Goal: Connect with others: Connect with others

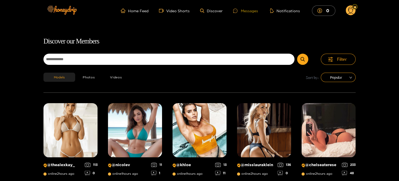
click at [246, 11] on div "Messages" at bounding box center [245, 11] width 25 height 6
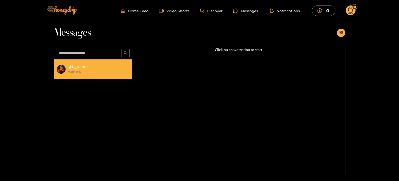
click at [82, 63] on div "@ b_dimez [DATE] 21:34" at bounding box center [98, 69] width 61 height 12
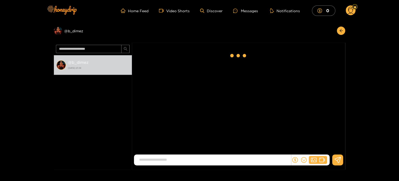
scroll to position [707, 0]
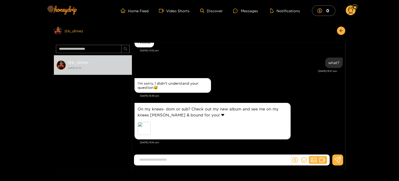
click at [77, 29] on div "Preview @ b_dimez" at bounding box center [93, 31] width 78 height 8
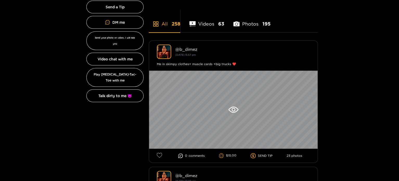
scroll to position [129, 0]
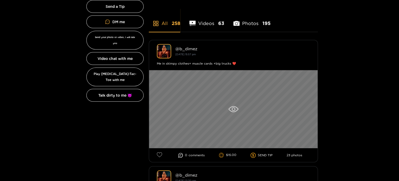
click at [231, 109] on icon at bounding box center [233, 109] width 10 height 6
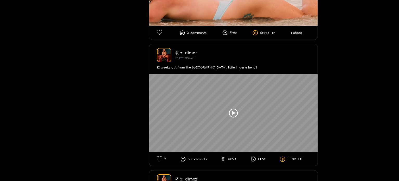
scroll to position [1012, 0]
